Goal: Information Seeking & Learning: Learn about a topic

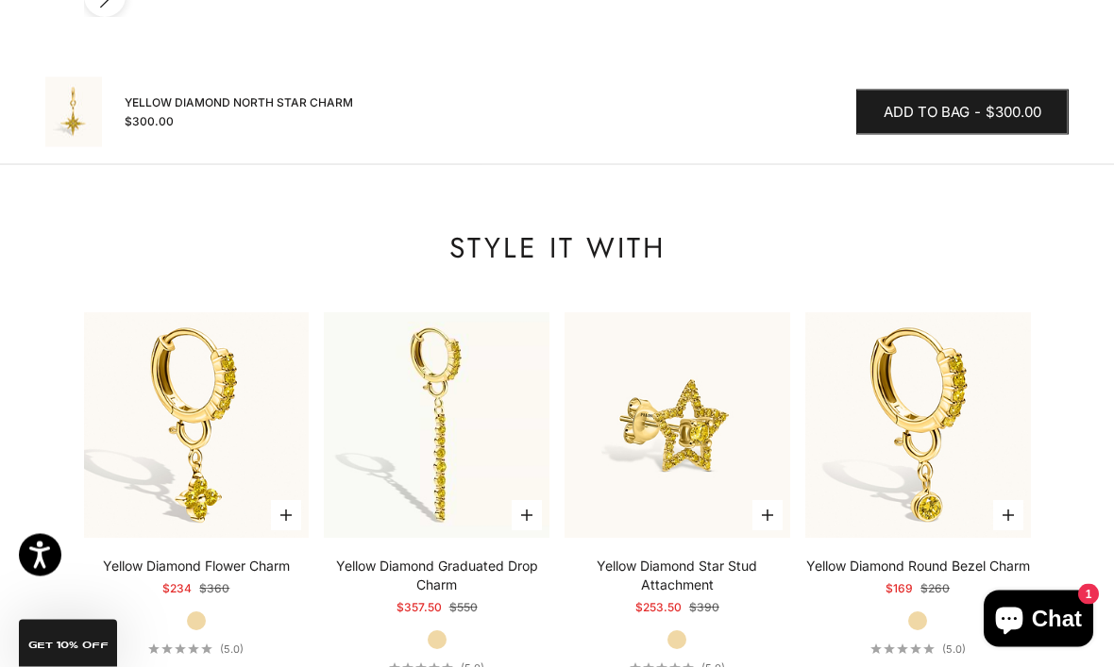
scroll to position [2539, 0]
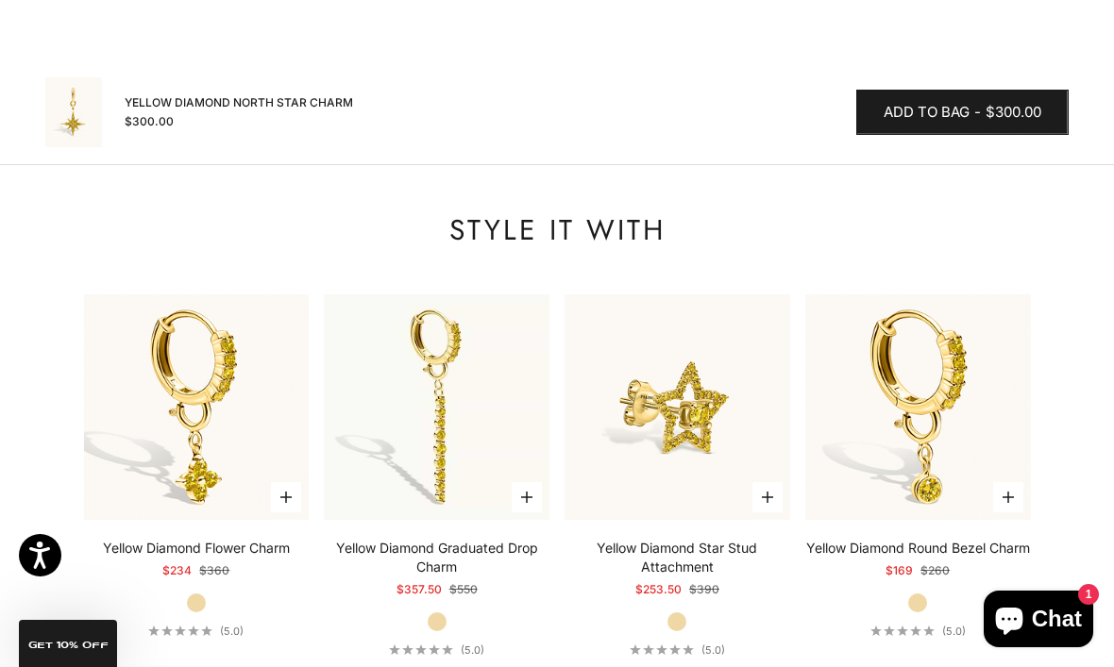
click at [920, 286] on img at bounding box center [918, 407] width 248 height 248
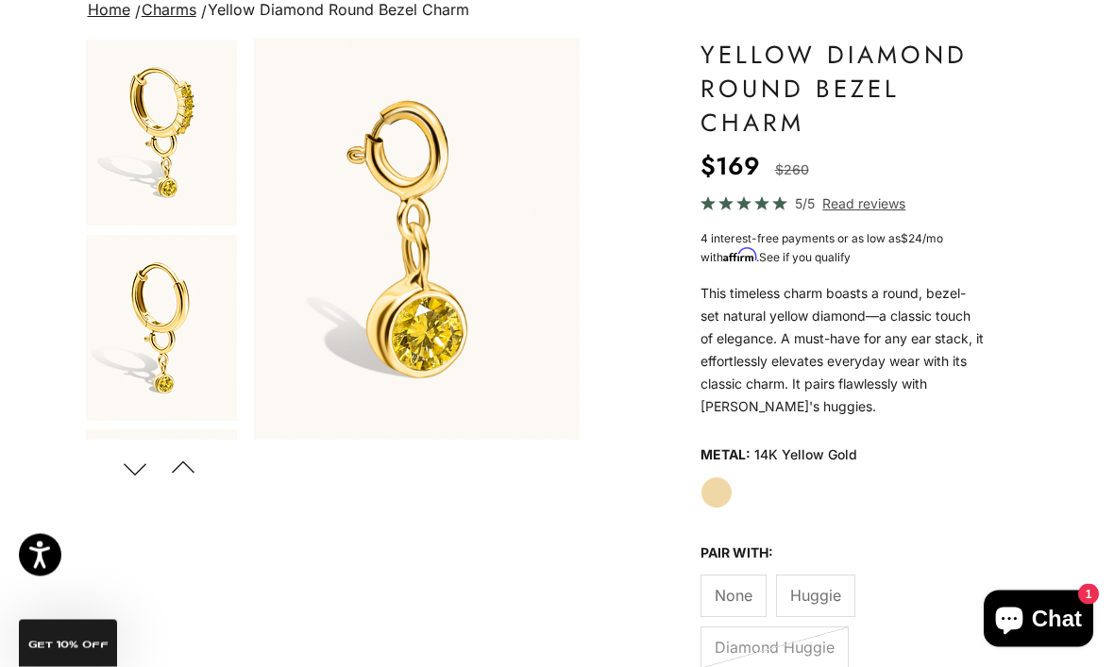
scroll to position [160, 0]
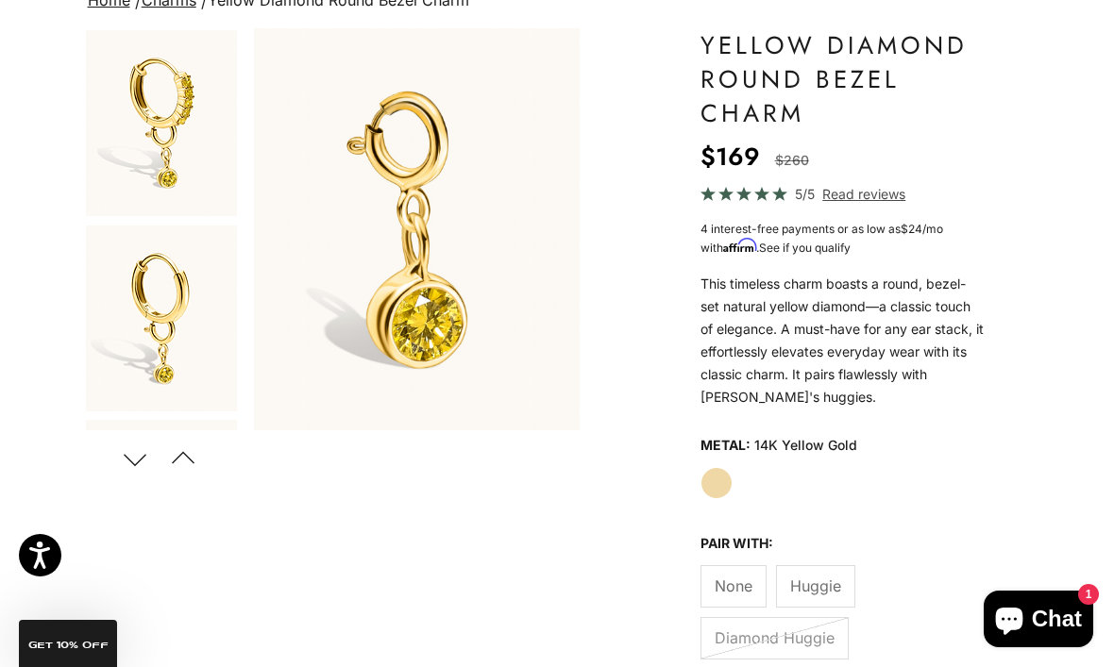
click at [757, 635] on label "Diamond Huggie" at bounding box center [774, 638] width 148 height 42
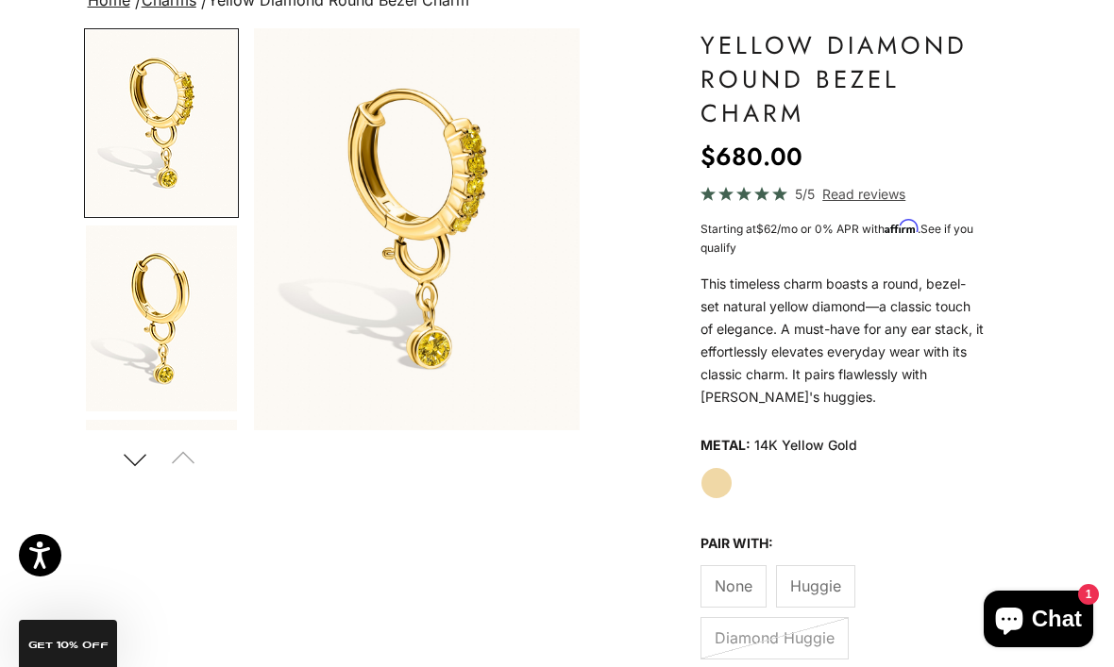
click at [826, 565] on label "Huggie" at bounding box center [815, 586] width 79 height 42
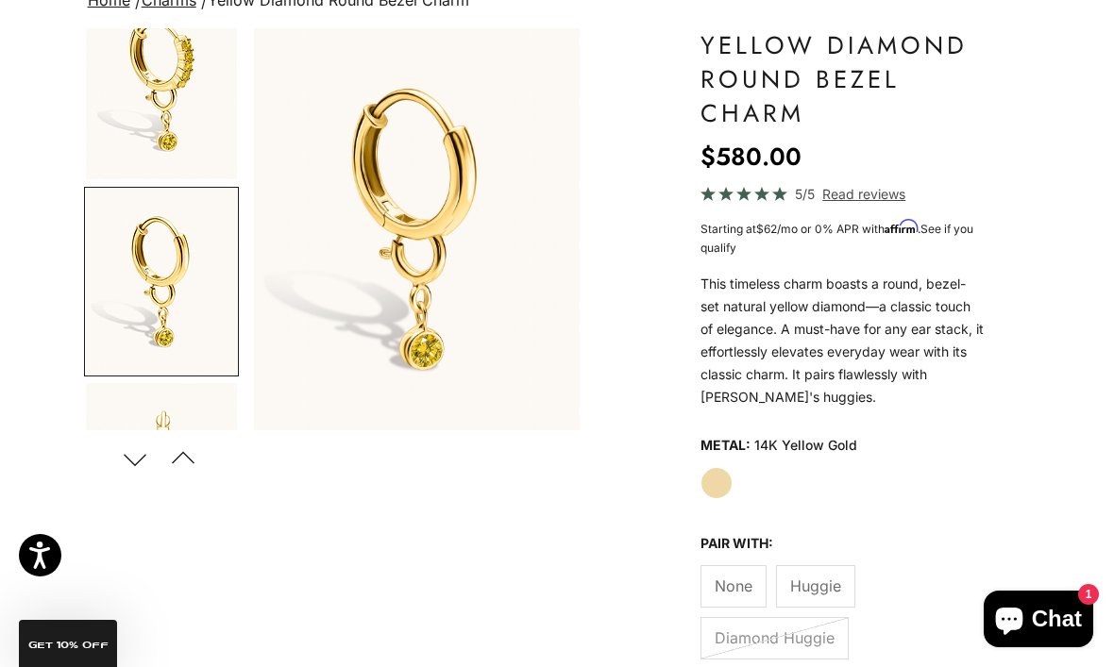
scroll to position [87, 0]
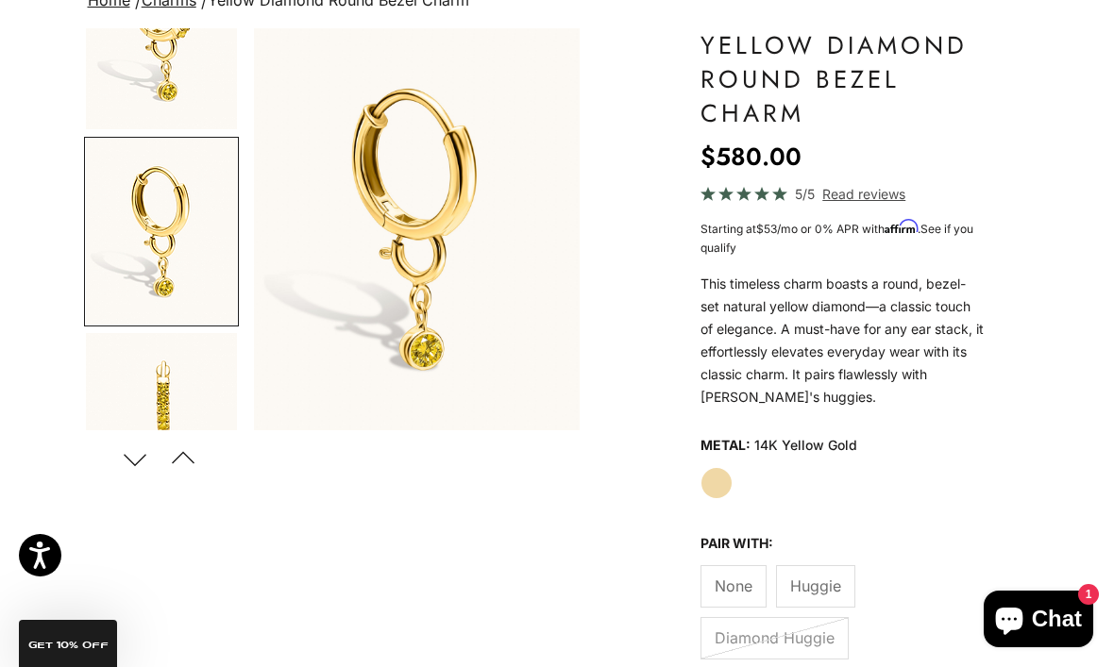
click at [721, 583] on span "None" at bounding box center [734, 586] width 38 height 25
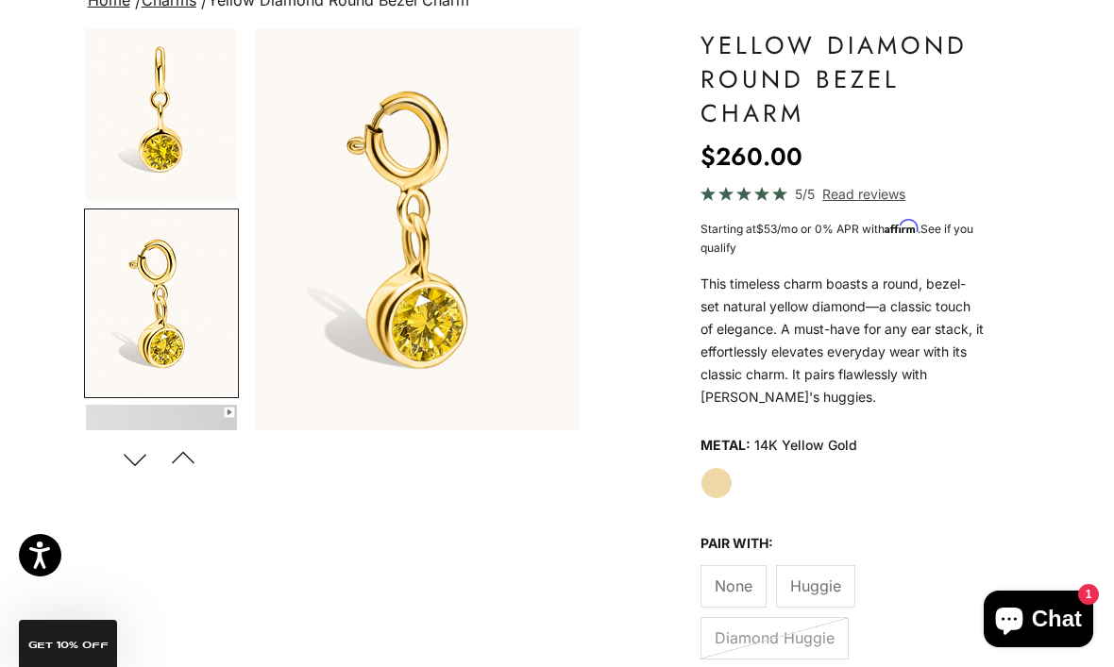
scroll to position [1062, 0]
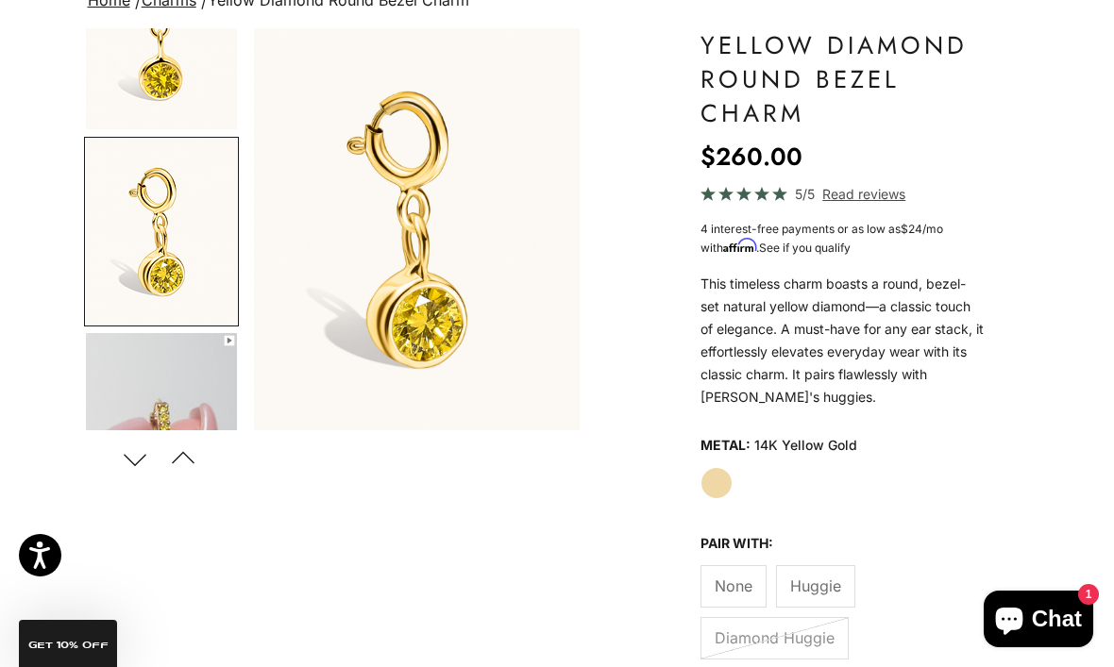
click at [805, 584] on span "Huggie" at bounding box center [815, 586] width 51 height 25
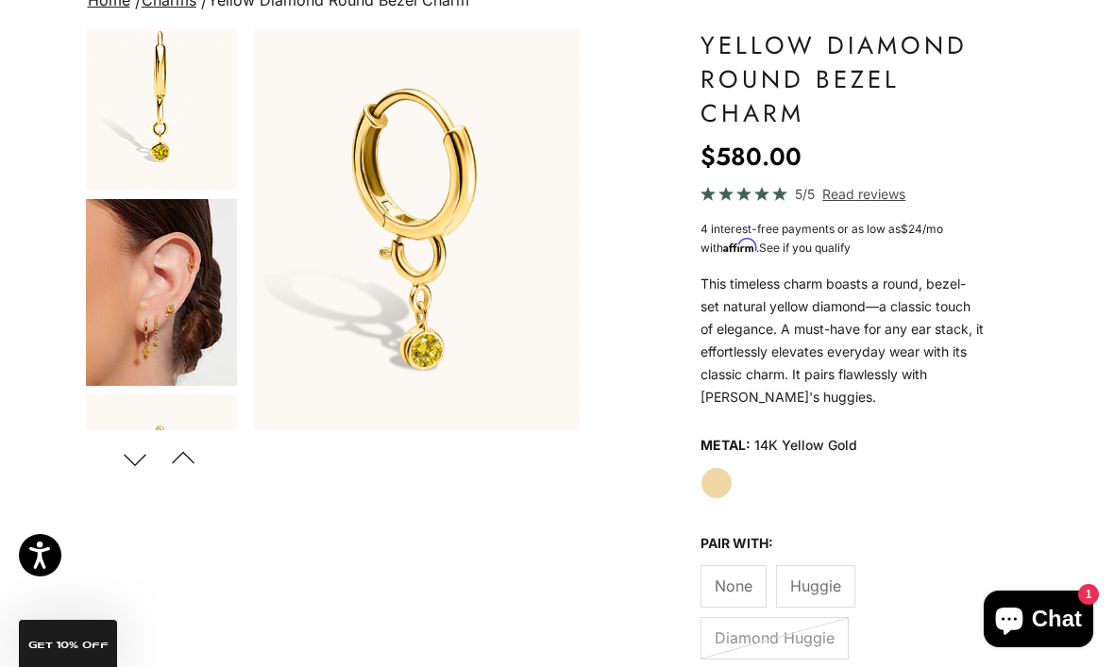
scroll to position [87, 0]
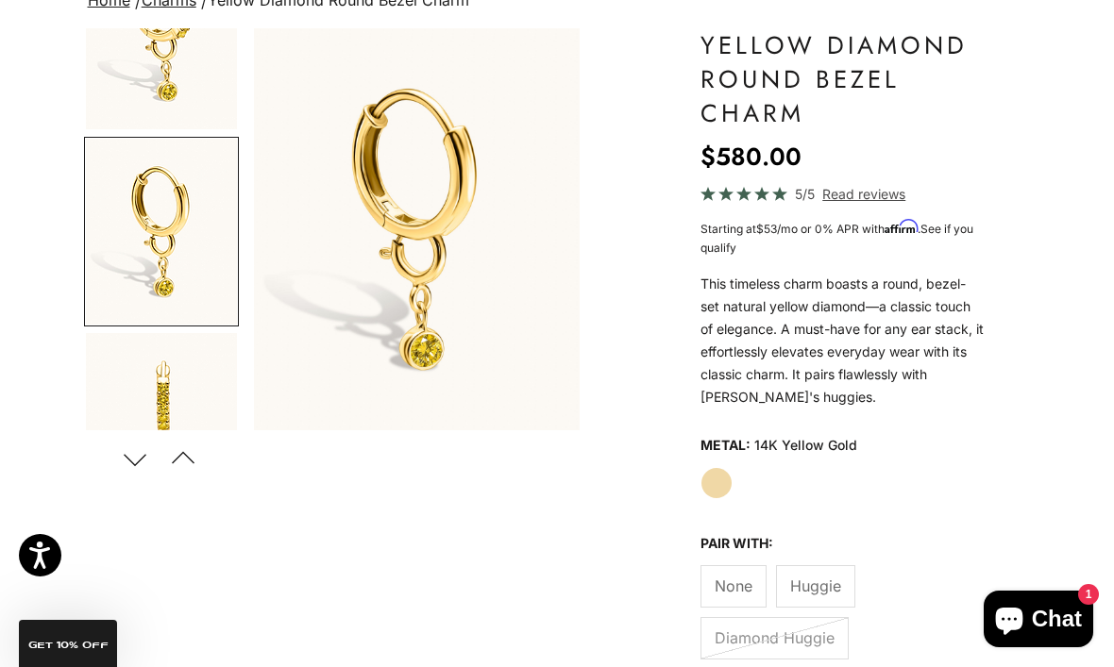
click at [720, 586] on span "None" at bounding box center [734, 586] width 38 height 25
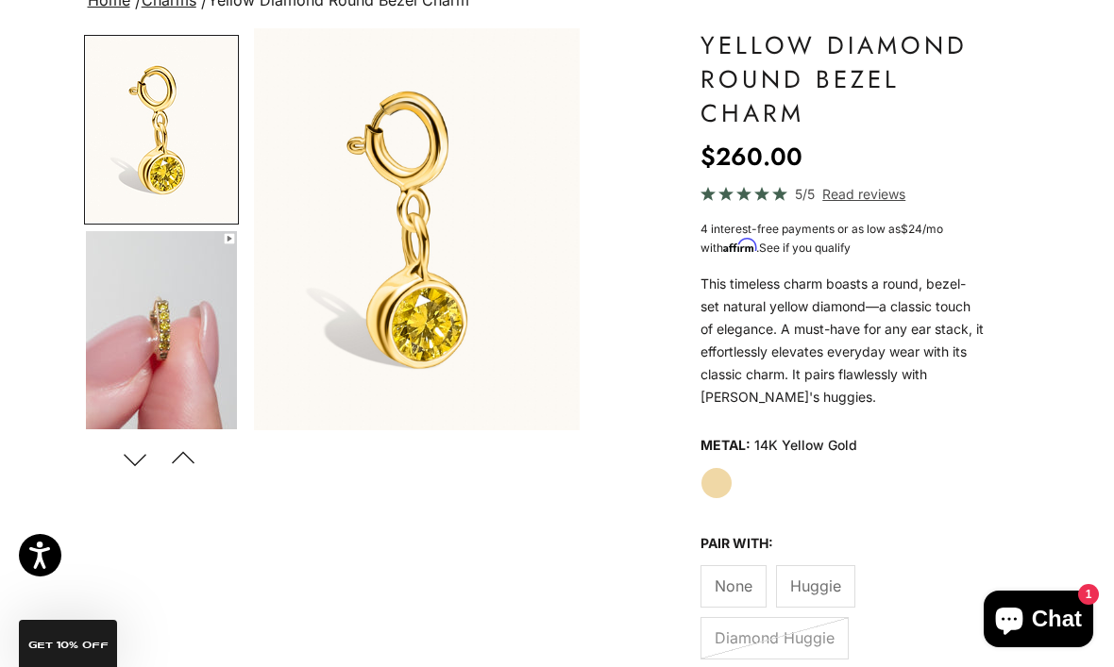
scroll to position [1163, 0]
click at [821, 590] on span "Huggie" at bounding box center [815, 586] width 51 height 25
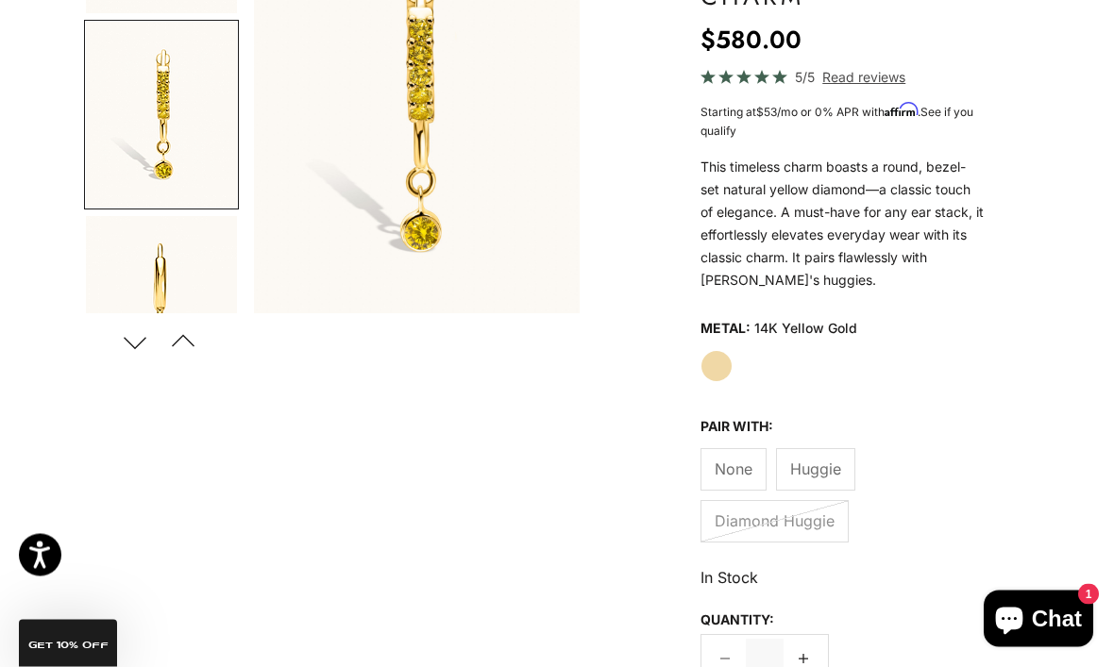
scroll to position [295, 0]
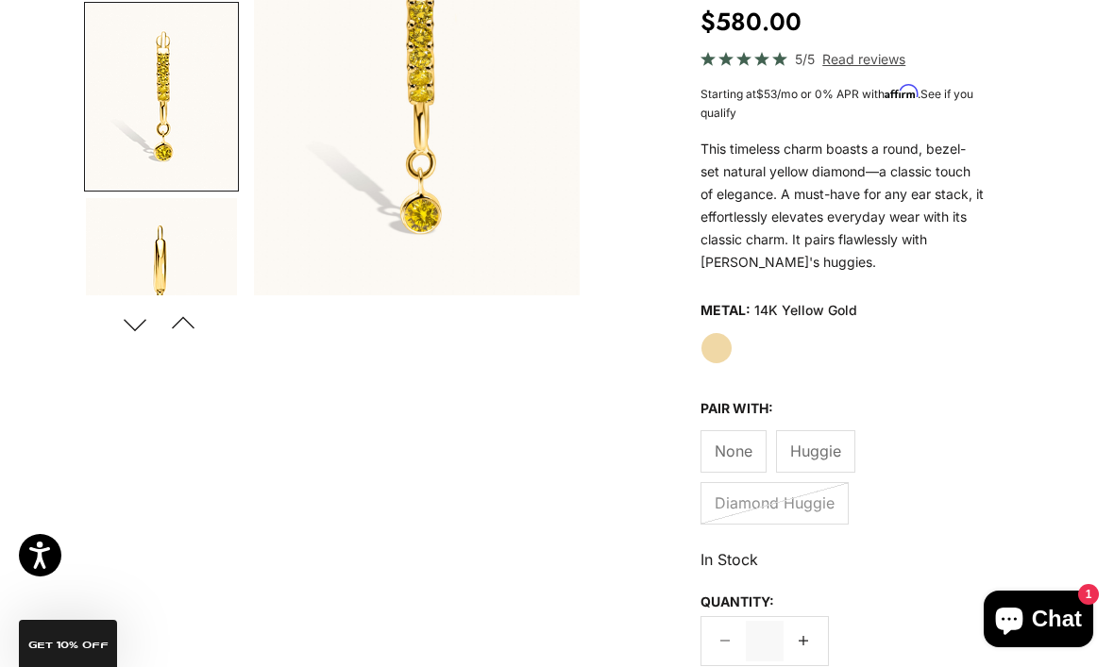
click at [812, 502] on label "Diamond Huggie" at bounding box center [774, 503] width 148 height 42
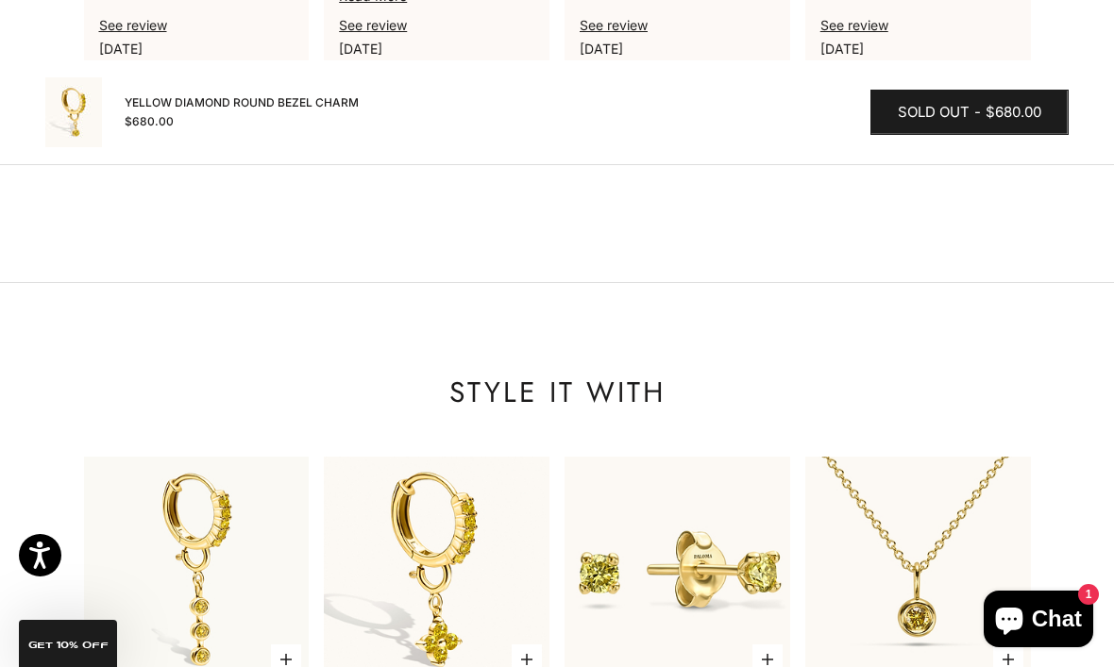
scroll to position [2481, 0]
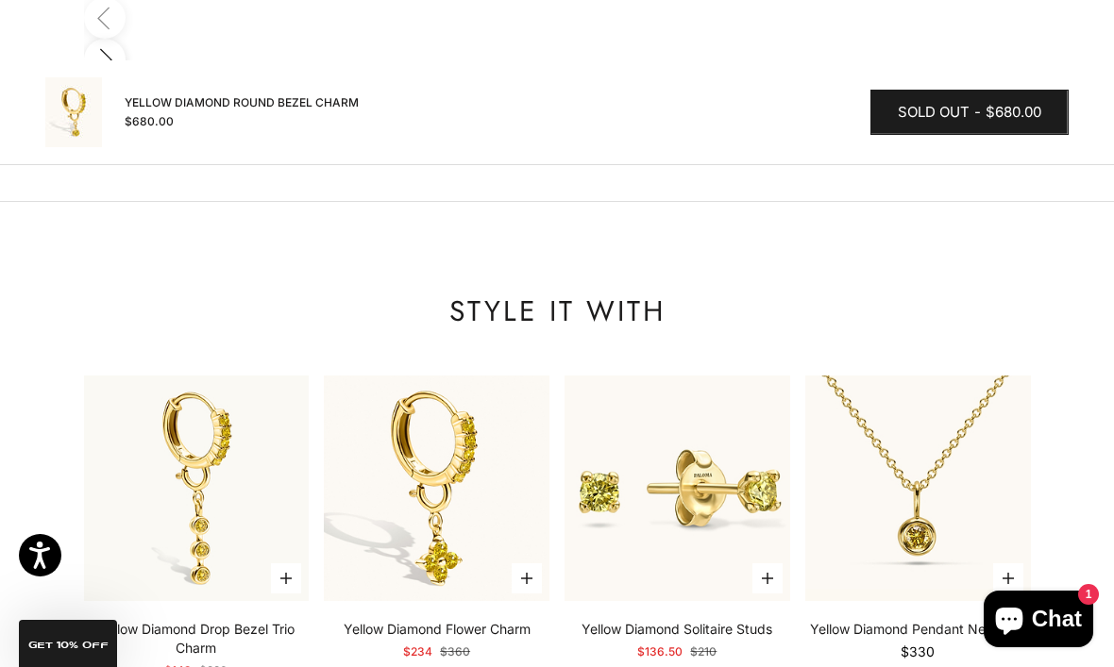
click at [467, 431] on img at bounding box center [436, 488] width 248 height 248
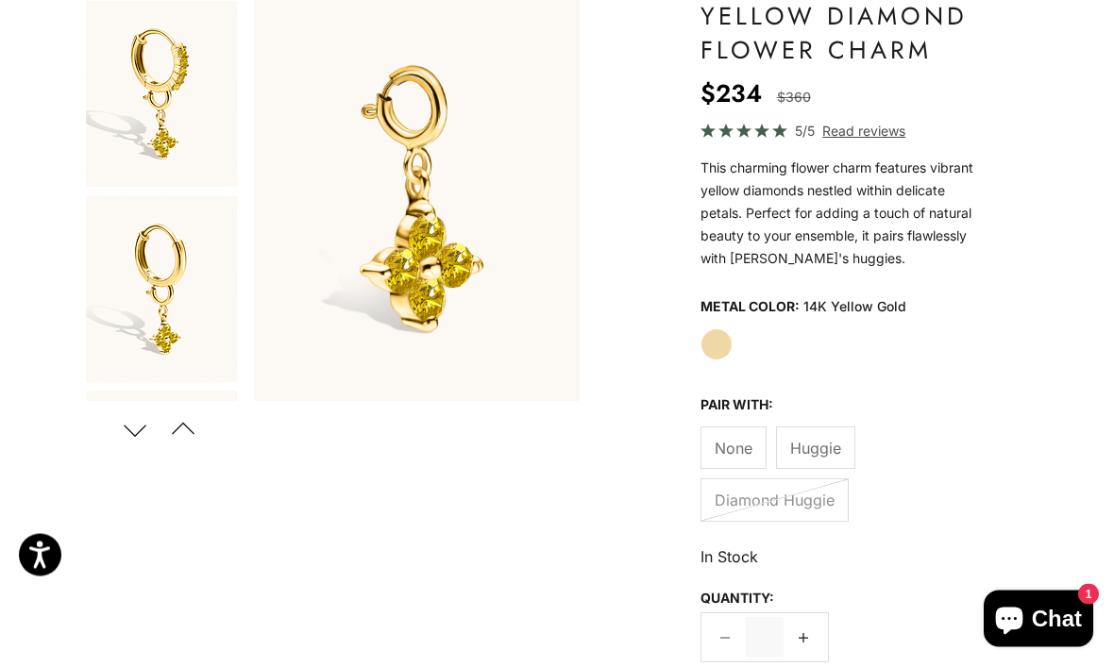
scroll to position [189, 0]
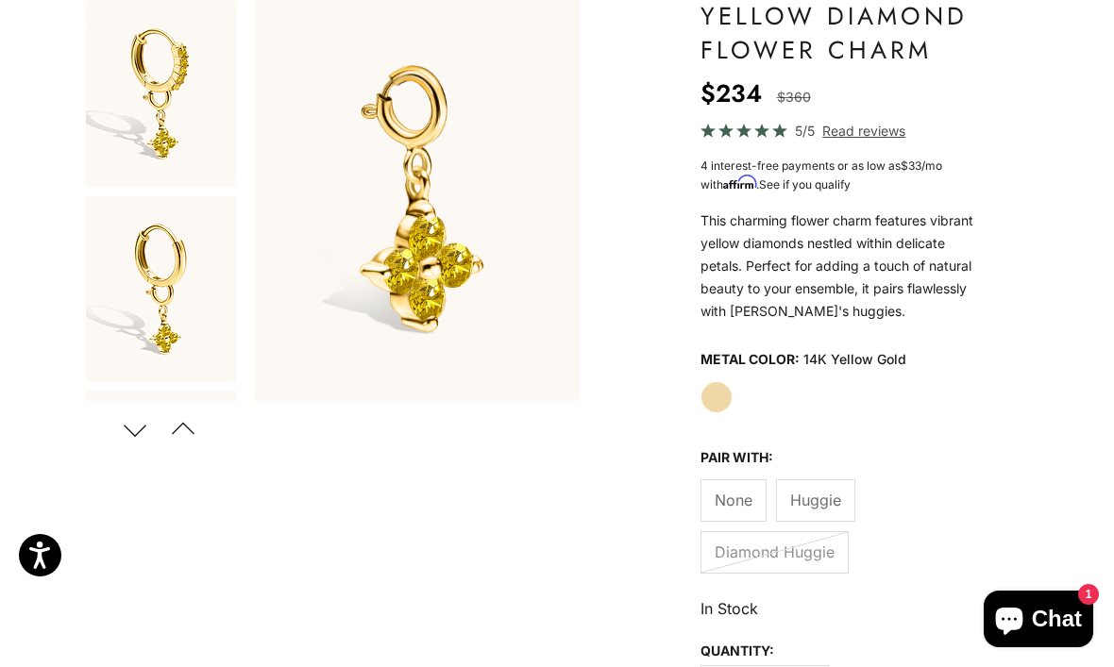
click at [820, 553] on label "Diamond Huggie" at bounding box center [774, 552] width 148 height 42
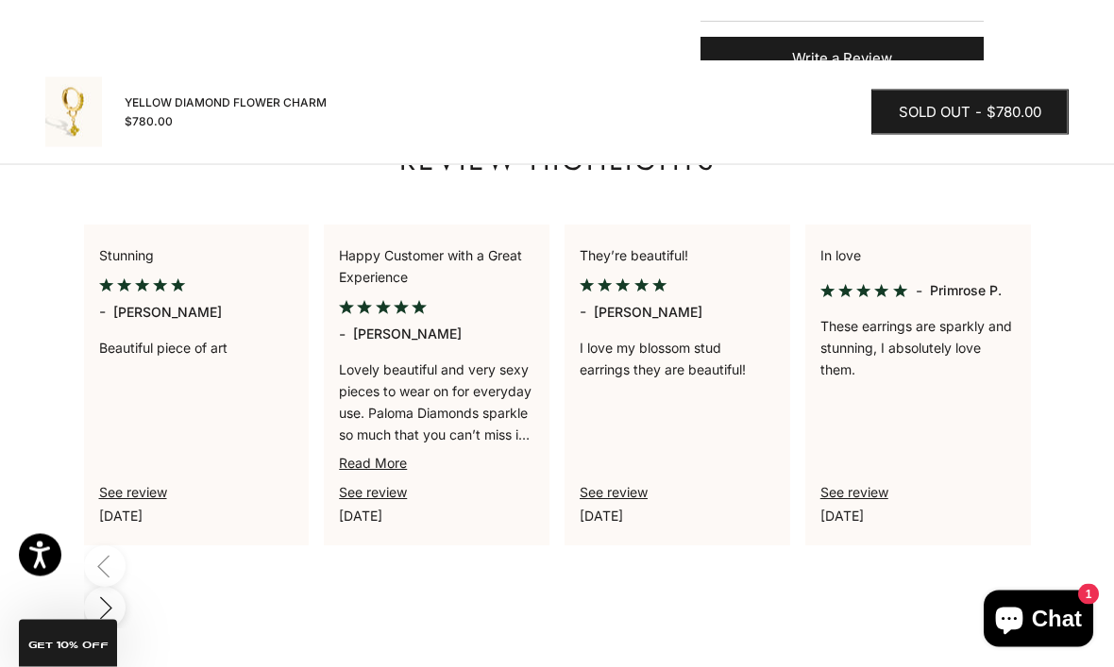
scroll to position [2361, 0]
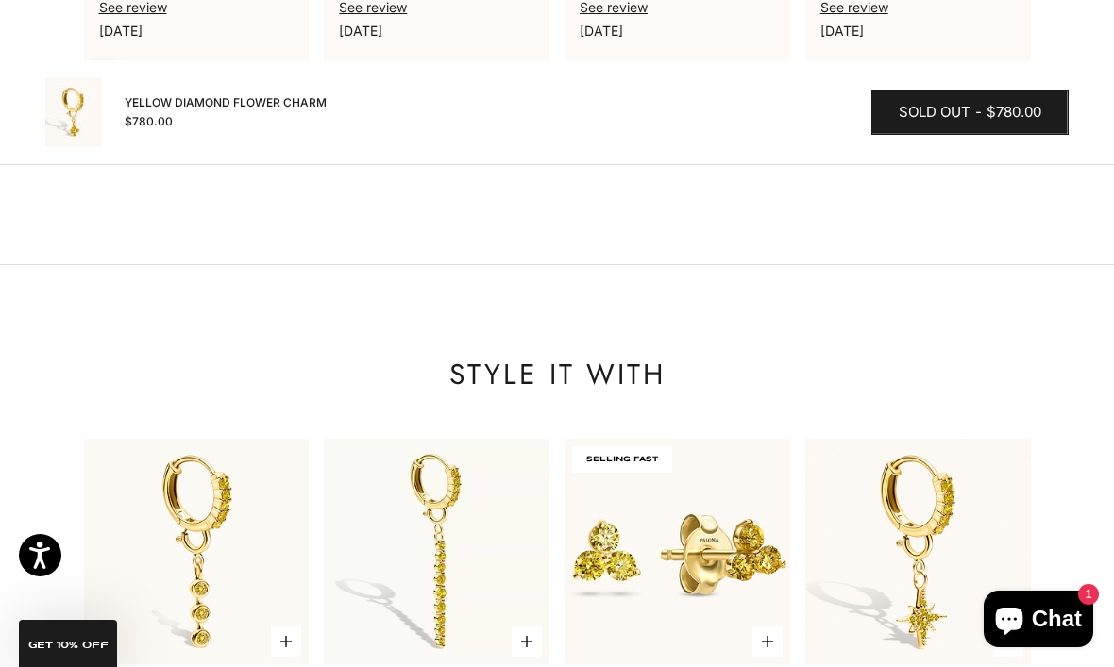
click at [499, 439] on img at bounding box center [436, 552] width 248 height 248
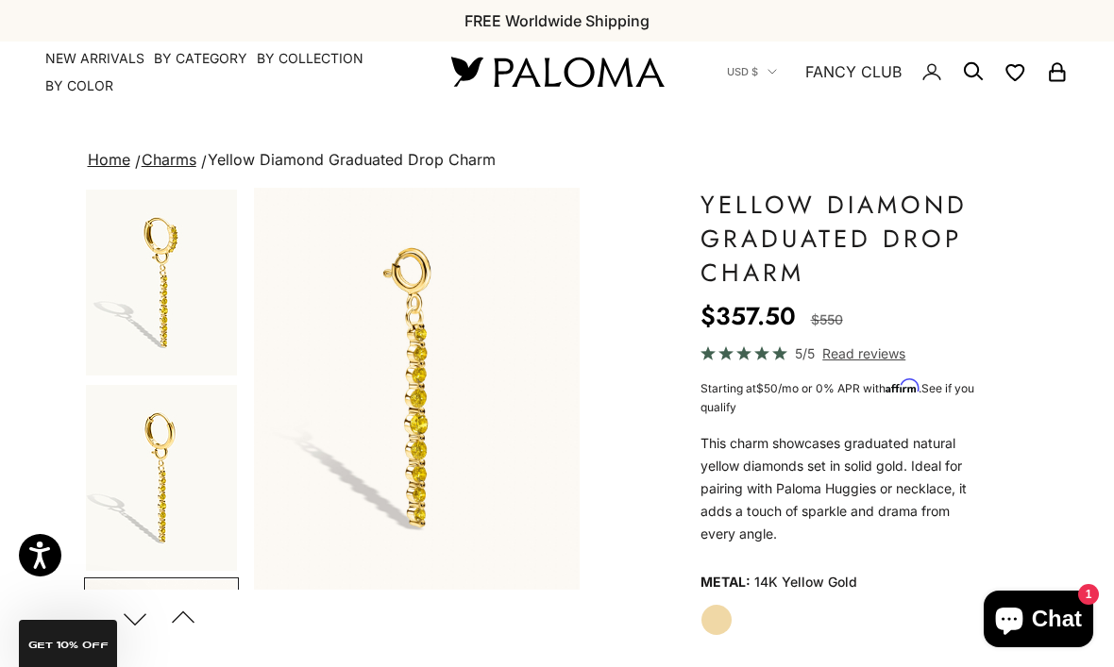
click at [299, 53] on summary "By Collection" at bounding box center [310, 58] width 107 height 19
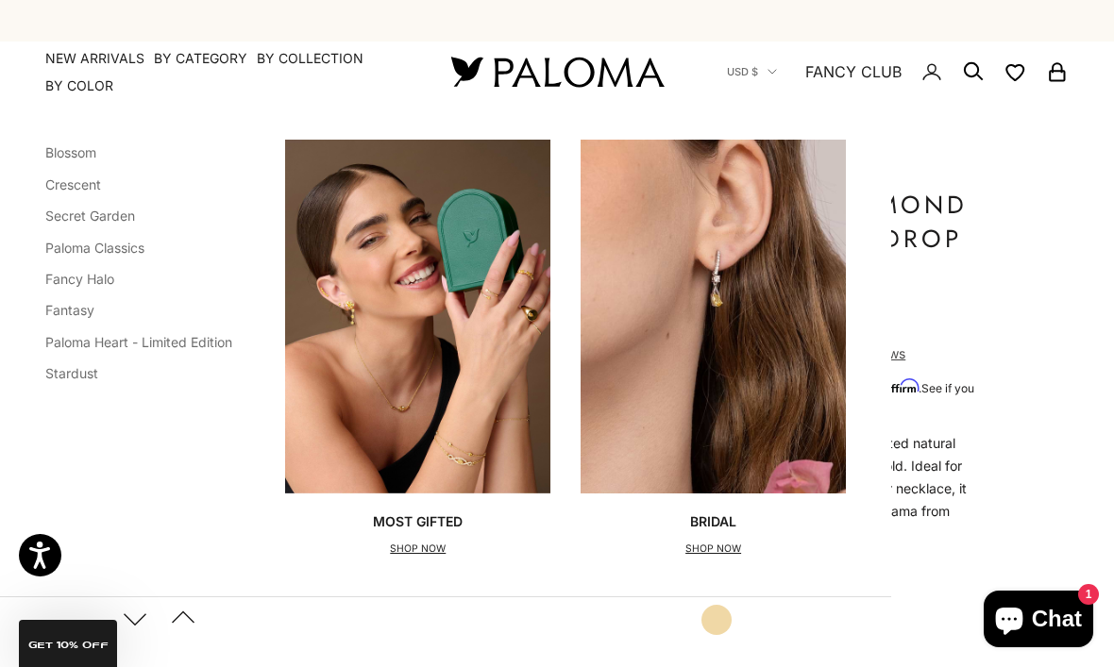
click at [222, 343] on link "Paloma Heart - Limited Edition" at bounding box center [138, 342] width 187 height 16
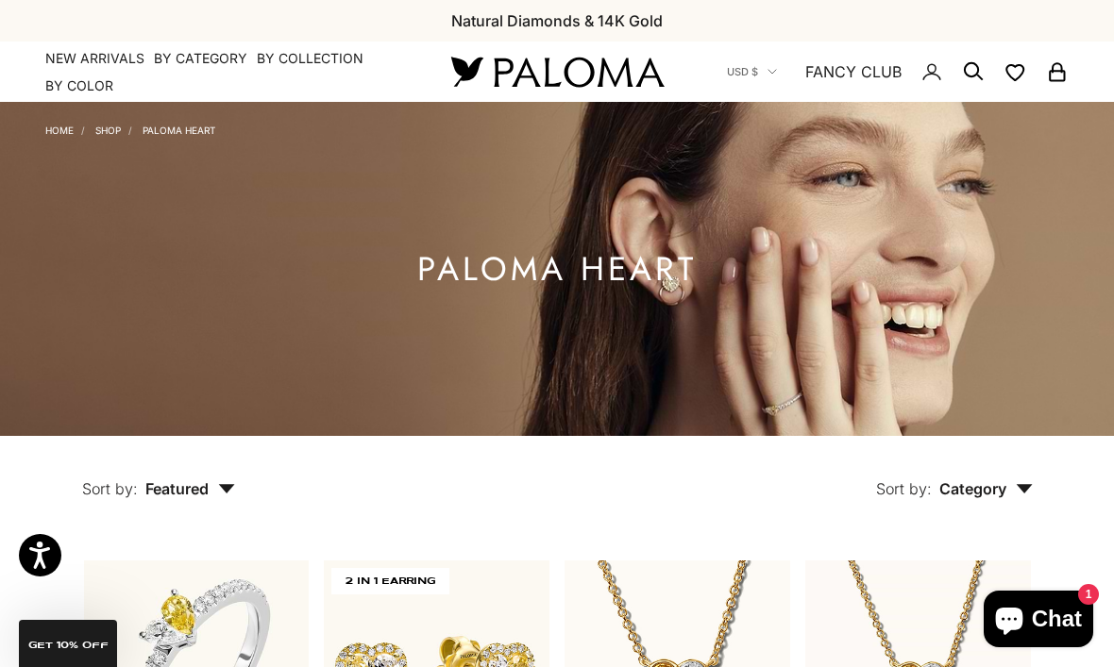
click at [123, 62] on link "NEW ARRIVALS" at bounding box center [94, 58] width 99 height 19
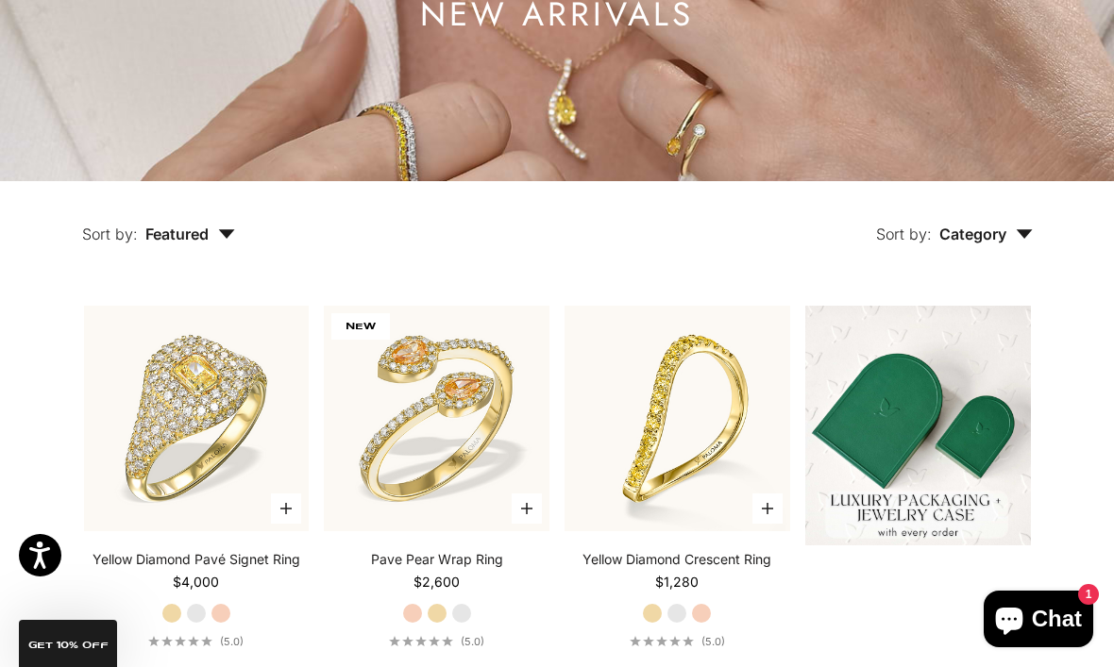
scroll to position [254, 0]
click at [948, 431] on img at bounding box center [918, 427] width 226 height 240
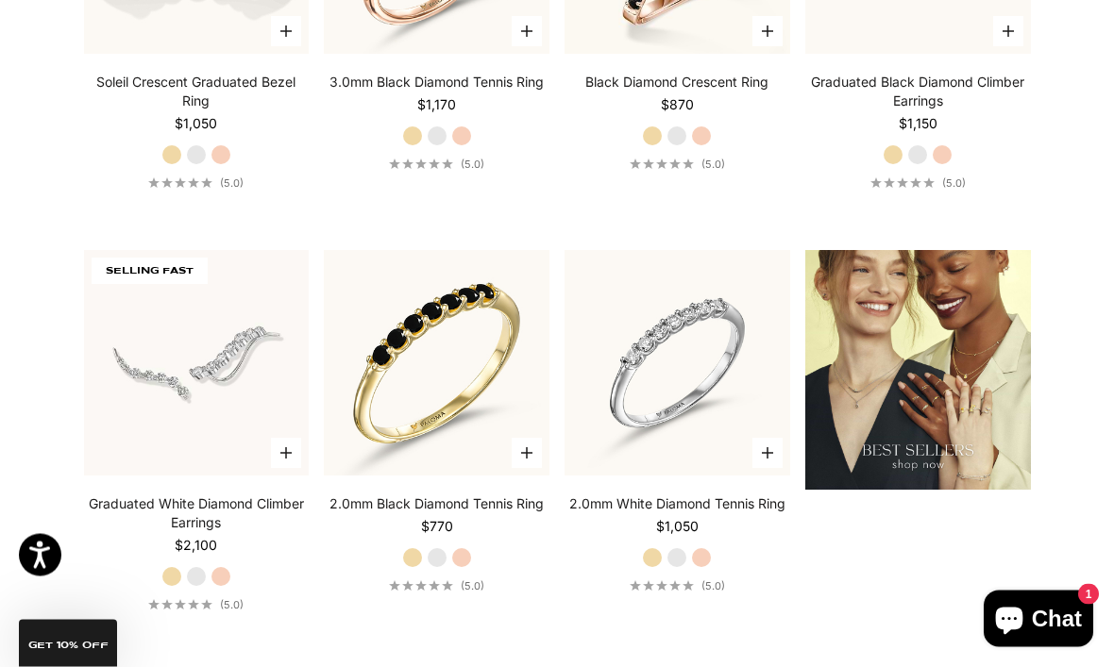
scroll to position [2031, 0]
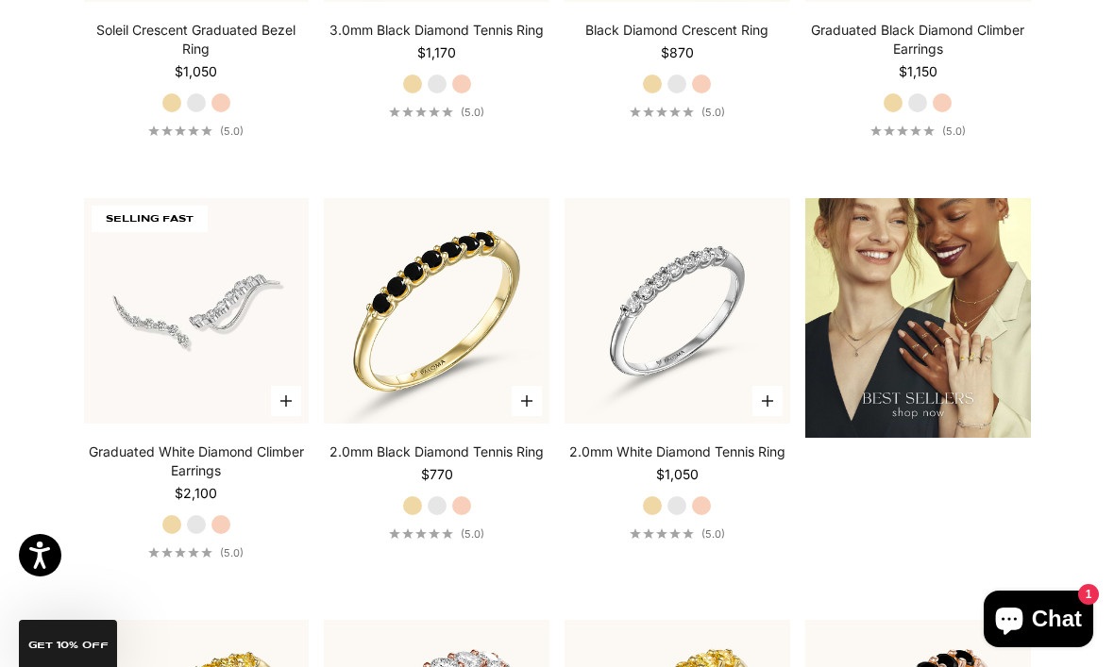
click at [943, 355] on img at bounding box center [918, 318] width 226 height 240
click at [947, 287] on img at bounding box center [918, 318] width 226 height 240
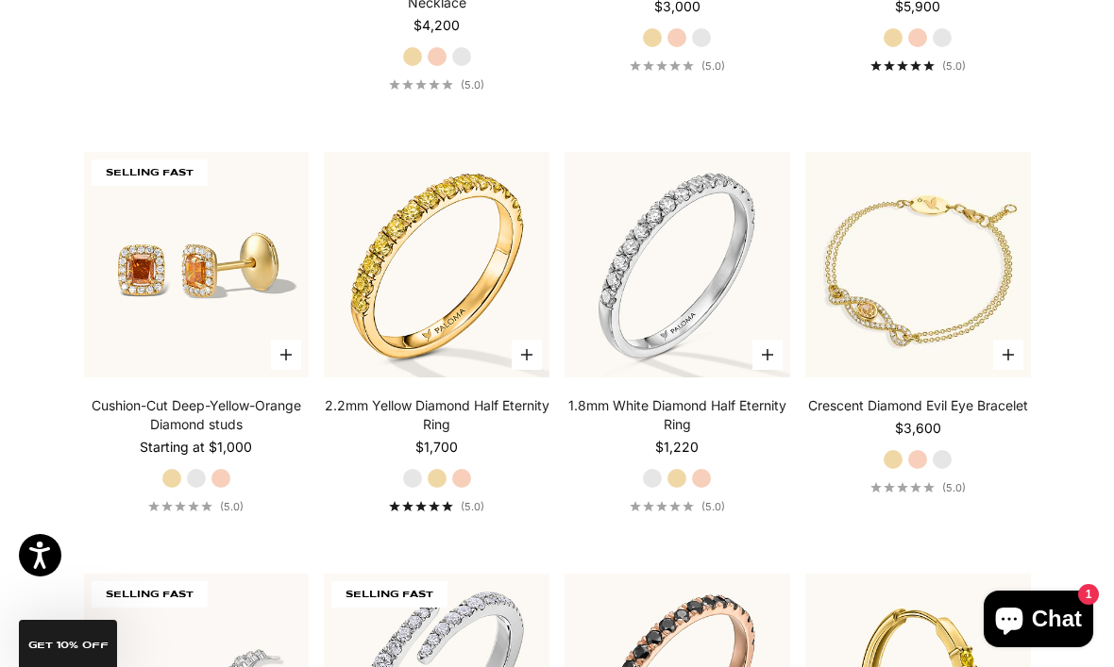
scroll to position [3346, 0]
